Goal: Find specific page/section: Find specific page/section

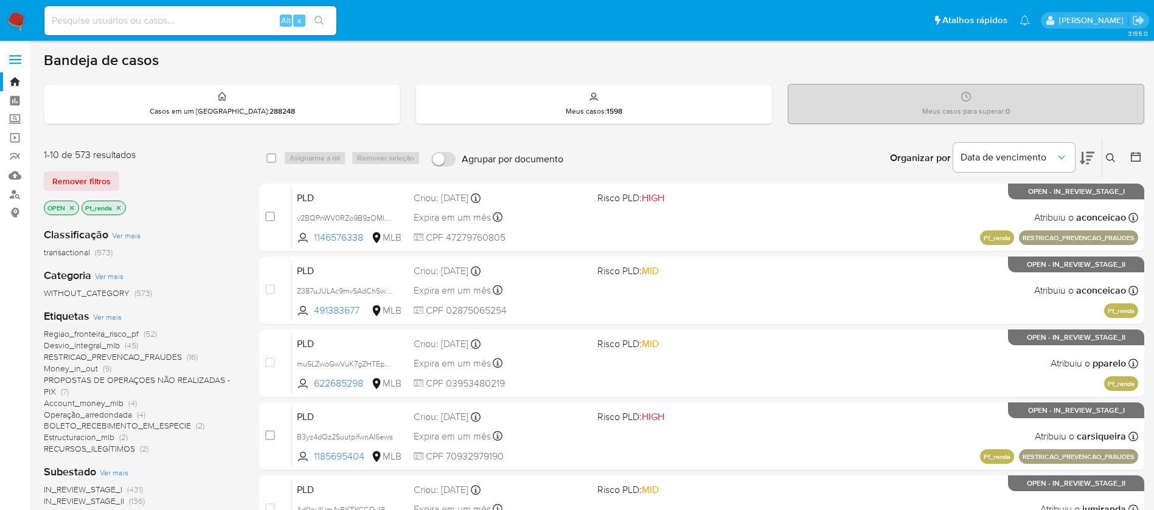
click at [119, 207] on icon "close-filter" at bounding box center [119, 208] width 4 height 4
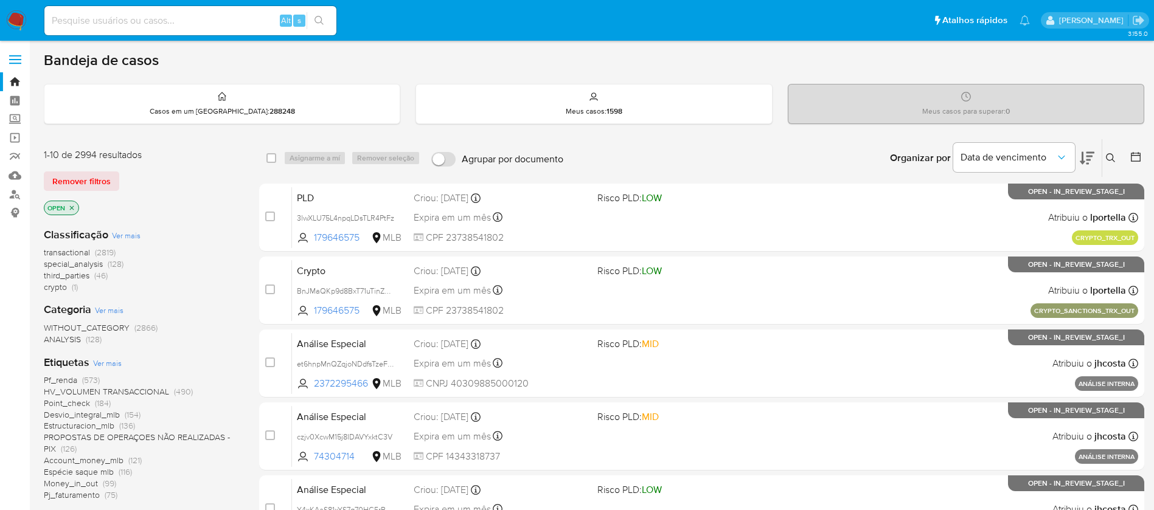
click at [19, 23] on img at bounding box center [16, 20] width 21 height 21
